Goal: Task Accomplishment & Management: Complete application form

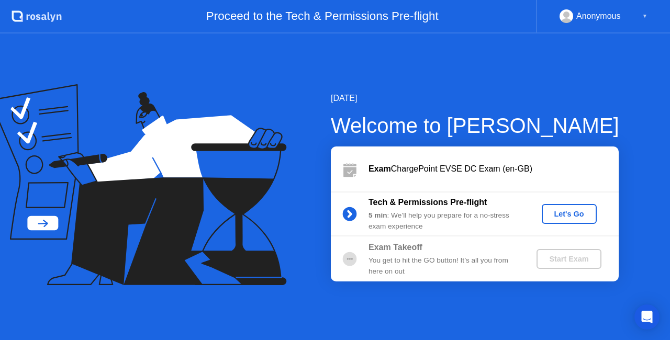
click at [569, 217] on div "Let's Go" at bounding box center [569, 214] width 47 height 8
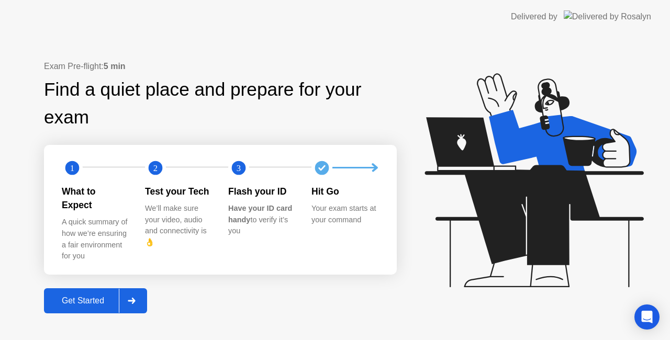
click at [94, 298] on div "Get Started" at bounding box center [83, 300] width 72 height 9
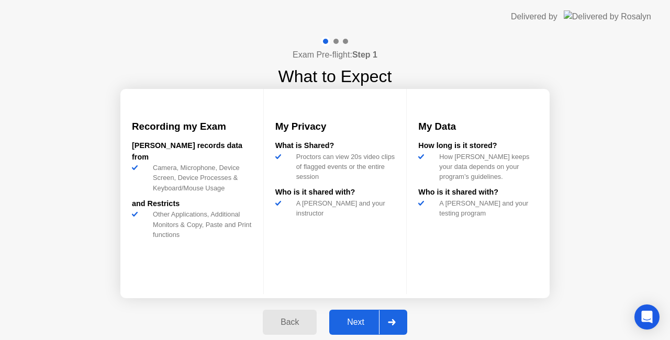
click at [368, 327] on div "Next" at bounding box center [355, 322] width 47 height 9
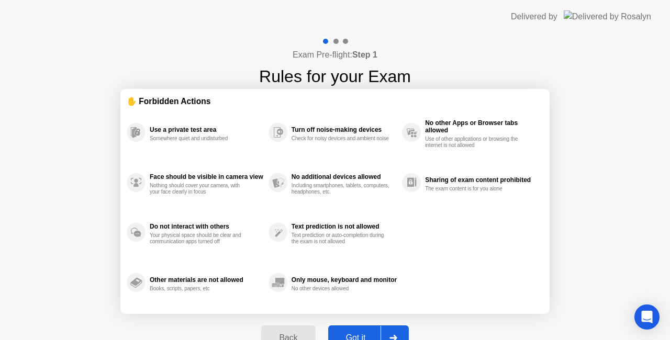
click at [357, 334] on div "Got it" at bounding box center [355, 337] width 49 height 9
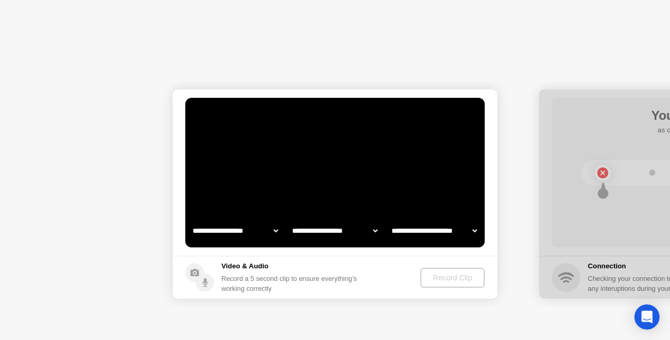
select select "**********"
select select "*******"
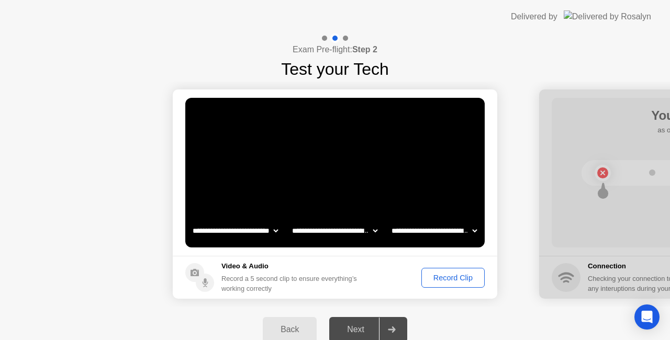
click at [445, 279] on div "Record Clip" at bounding box center [453, 278] width 56 height 8
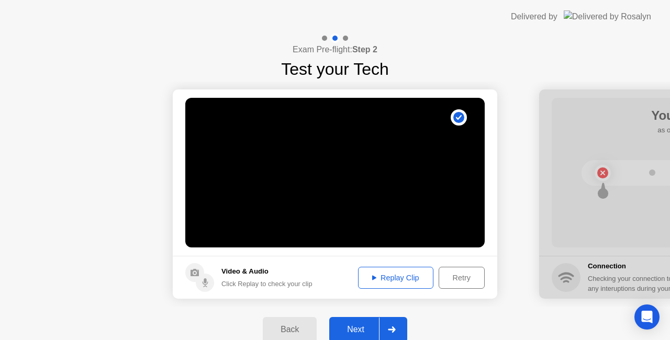
click at [351, 326] on div "Next" at bounding box center [355, 329] width 47 height 9
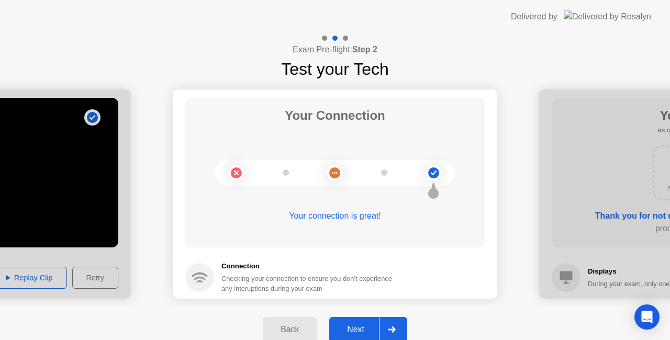
click at [356, 331] on div "Next" at bounding box center [355, 329] width 47 height 9
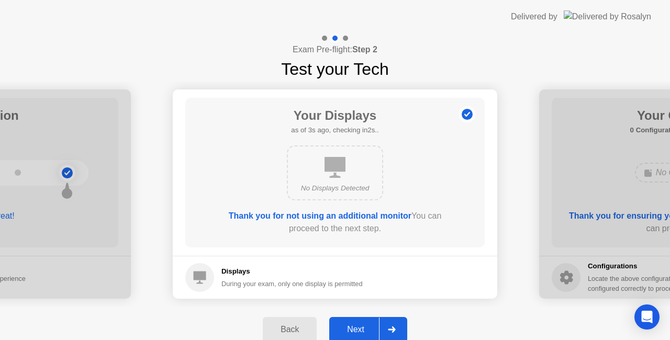
click at [355, 329] on div "Next" at bounding box center [355, 329] width 47 height 9
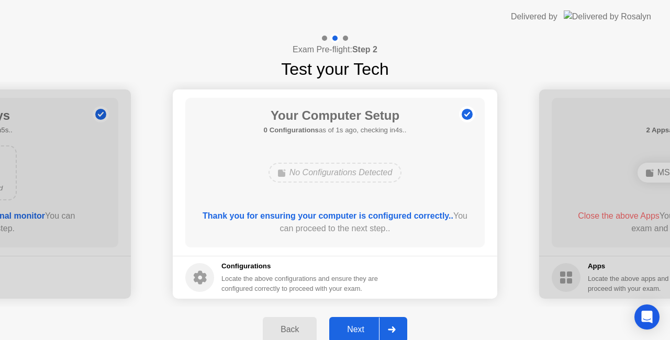
click at [359, 329] on div "Next" at bounding box center [355, 329] width 47 height 9
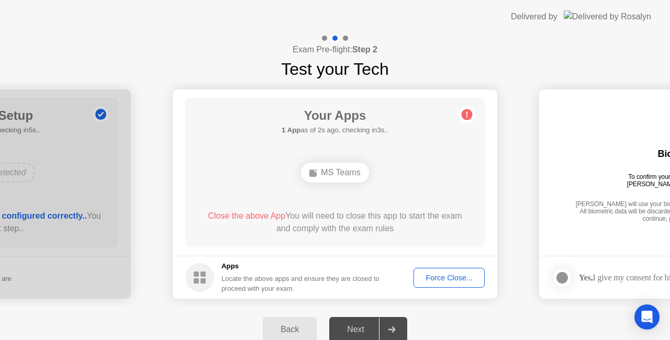
click at [218, 63] on div "Exam Pre-flight: Step 2 Test your Tech" at bounding box center [335, 57] width 670 height 48
click at [446, 283] on button "Force Close..." at bounding box center [448, 278] width 71 height 20
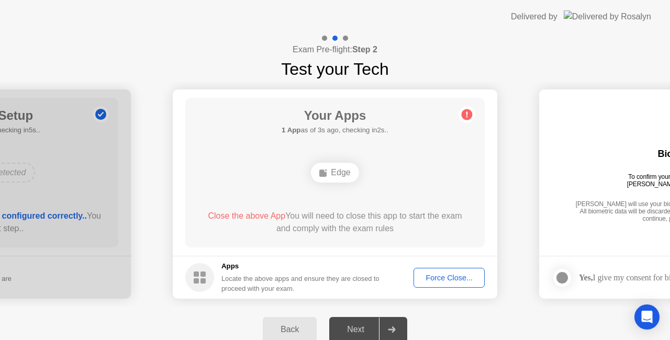
click at [442, 276] on div "Force Close..." at bounding box center [449, 278] width 64 height 8
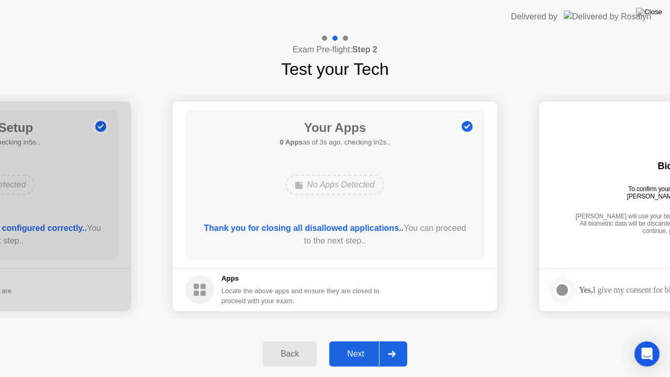
click at [359, 340] on div "Next" at bounding box center [355, 353] width 47 height 9
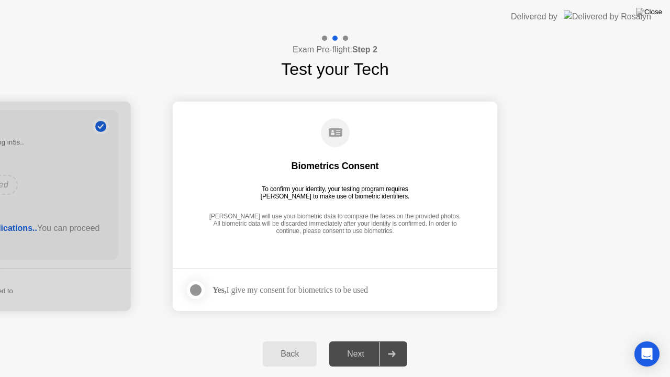
drag, startPoint x: 200, startPoint y: 291, endPoint x: 221, endPoint y: 292, distance: 21.0
click at [200, 290] on div at bounding box center [195, 290] width 13 height 13
click at [349, 340] on div "Next" at bounding box center [355, 353] width 47 height 9
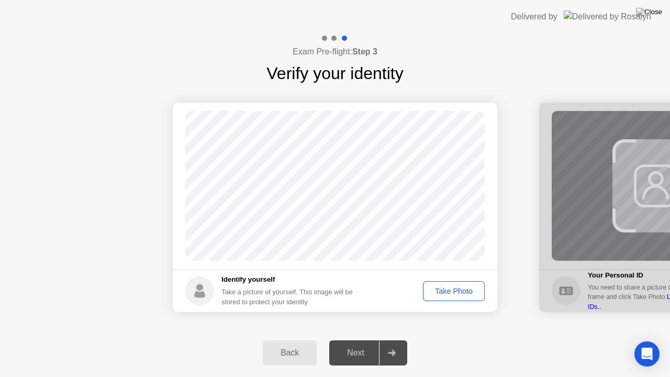
click at [357, 340] on div "Next" at bounding box center [355, 352] width 47 height 9
click at [446, 293] on div "Take Photo" at bounding box center [453, 291] width 54 height 8
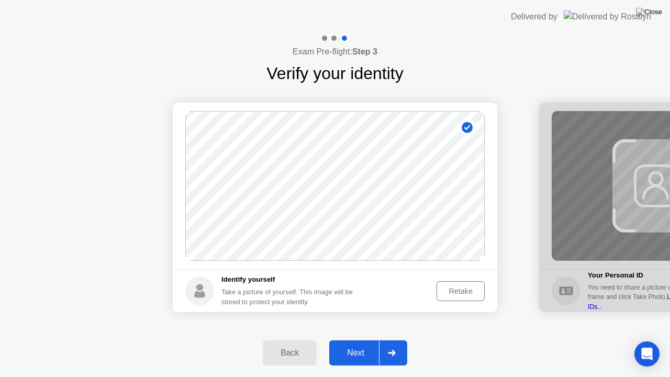
click at [354, 340] on div "Next" at bounding box center [355, 352] width 47 height 9
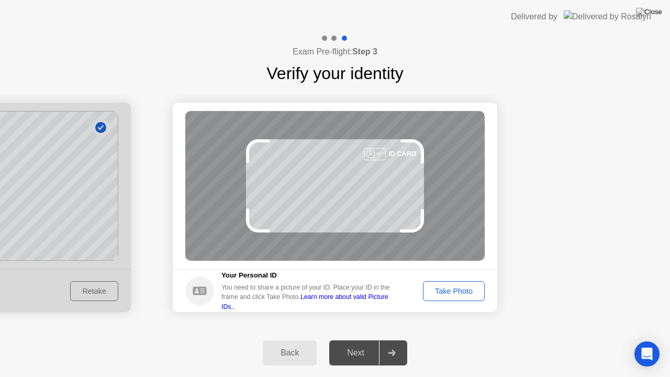
click at [456, 290] on div "Take Photo" at bounding box center [453, 291] width 54 height 8
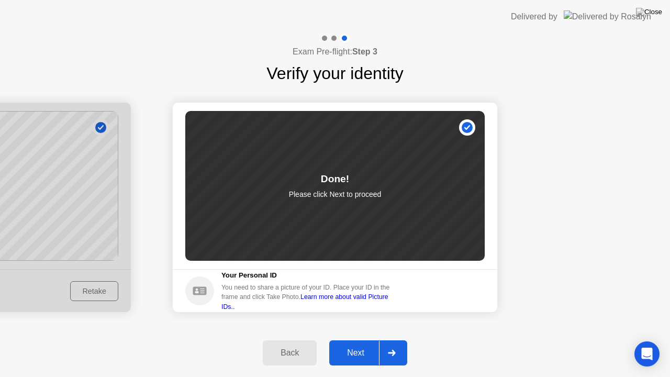
click at [356, 340] on div "Next" at bounding box center [355, 352] width 47 height 9
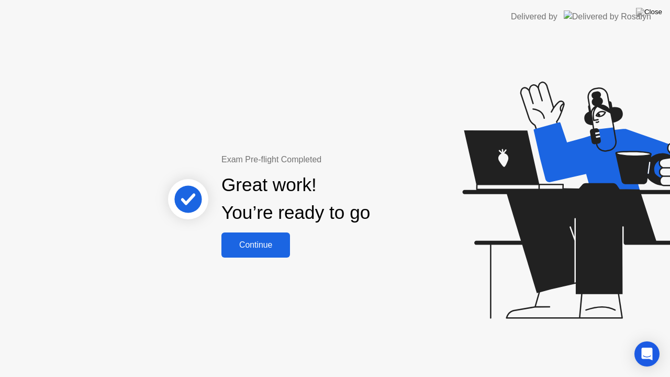
click at [265, 245] on div "Continue" at bounding box center [255, 244] width 62 height 9
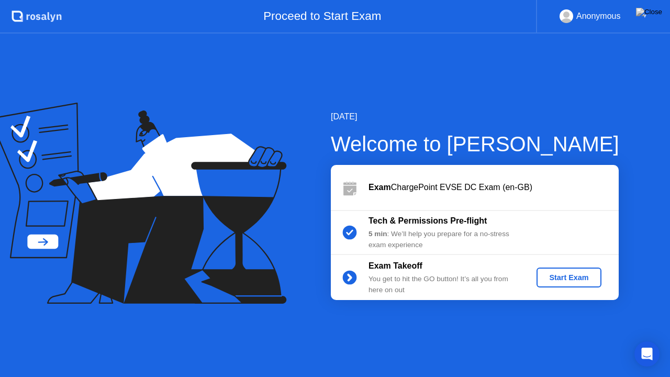
click at [554, 275] on div "Start Exam" at bounding box center [568, 277] width 56 height 8
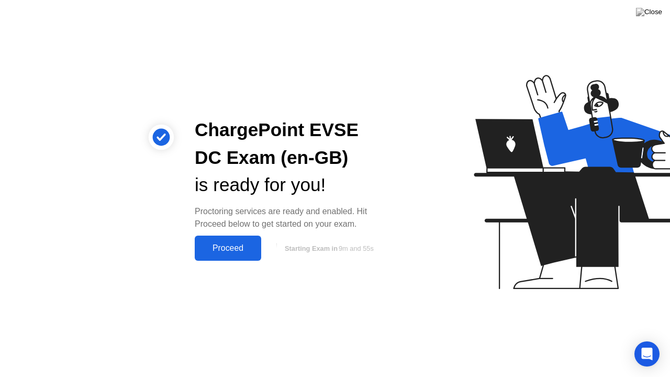
click at [234, 247] on div "Proceed" at bounding box center [228, 247] width 60 height 9
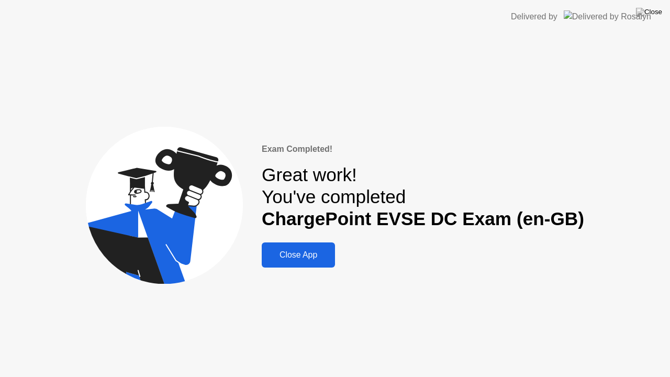
click at [330, 262] on button "Close App" at bounding box center [298, 254] width 73 height 25
